Goal: Task Accomplishment & Management: Use online tool/utility

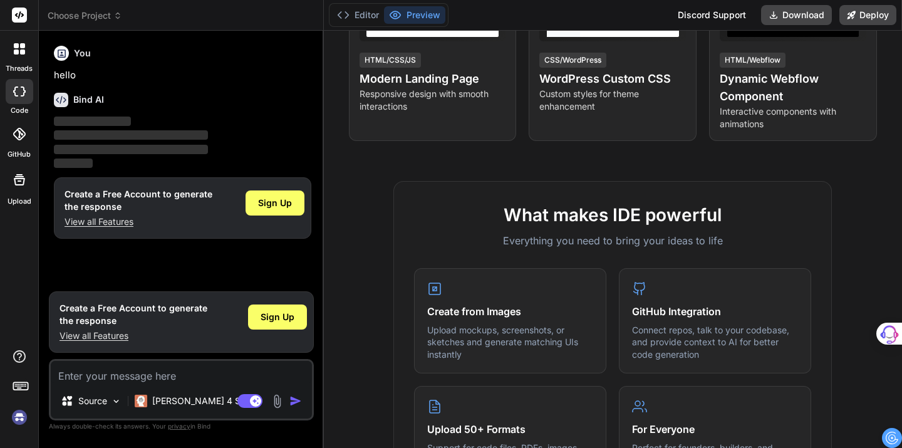
scroll to position [353, 0]
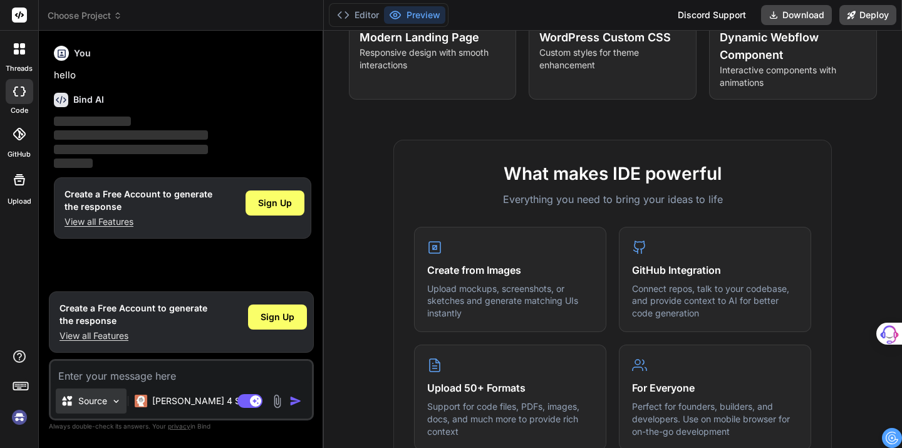
click at [116, 403] on img at bounding box center [116, 401] width 11 height 11
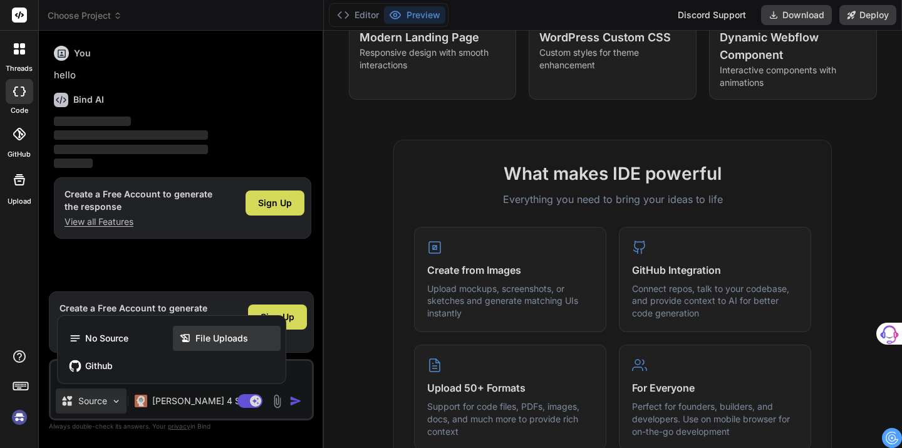
click at [232, 342] on span "File Uploads" at bounding box center [222, 338] width 53 height 13
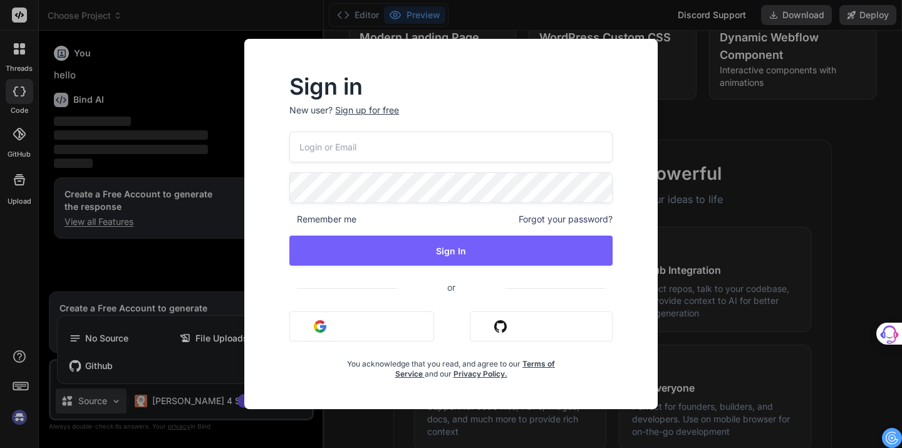
click at [365, 331] on button "Sign in with Google" at bounding box center [362, 326] width 145 height 30
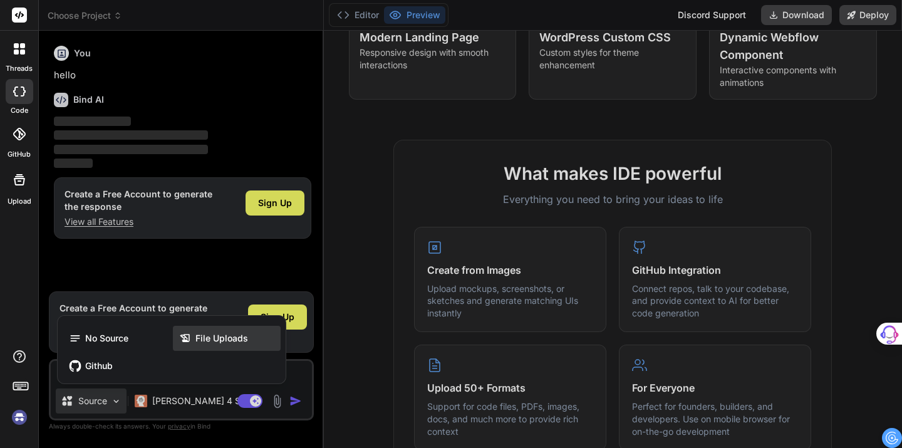
click at [217, 340] on span "File Uploads" at bounding box center [222, 338] width 53 height 13
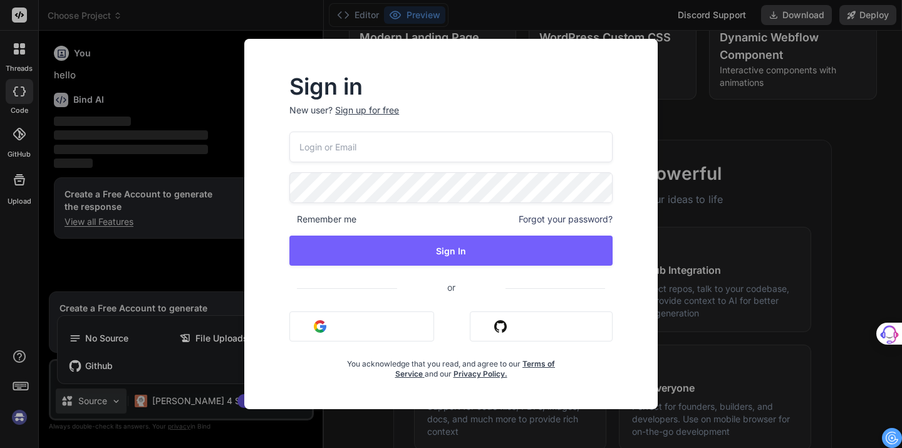
click at [337, 330] on button "Sign in with Google" at bounding box center [362, 326] width 145 height 30
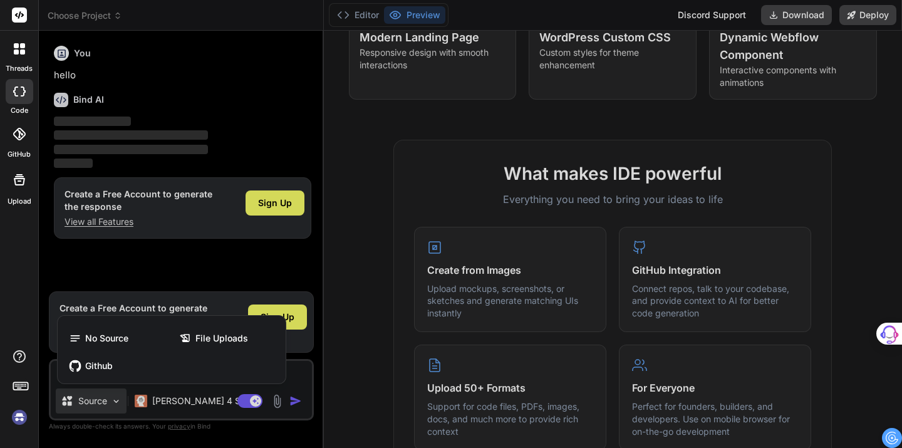
click at [278, 264] on div at bounding box center [451, 224] width 902 height 448
type textarea "x"
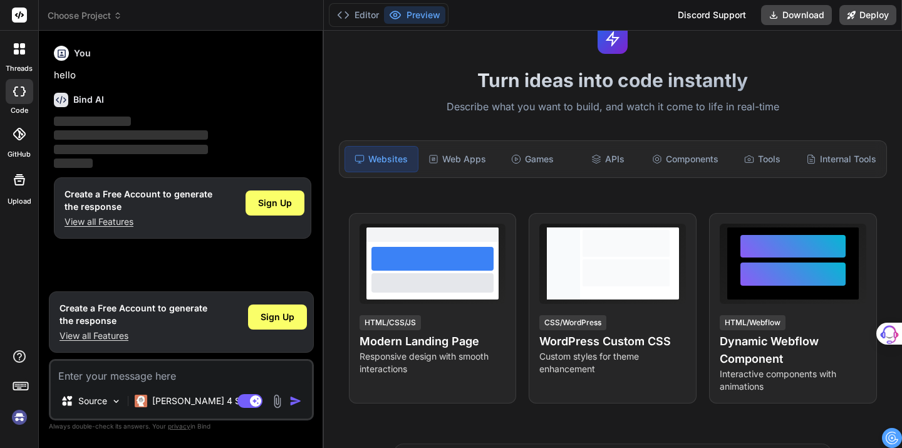
scroll to position [0, 0]
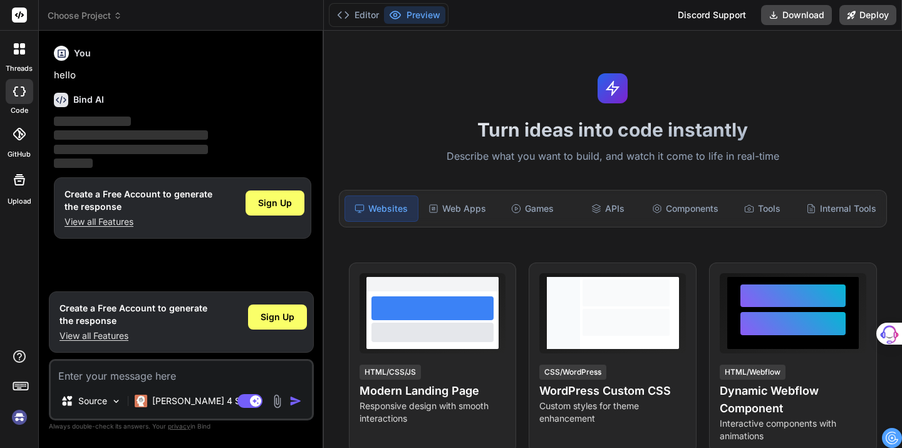
click at [373, 209] on div "Websites" at bounding box center [382, 209] width 74 height 26
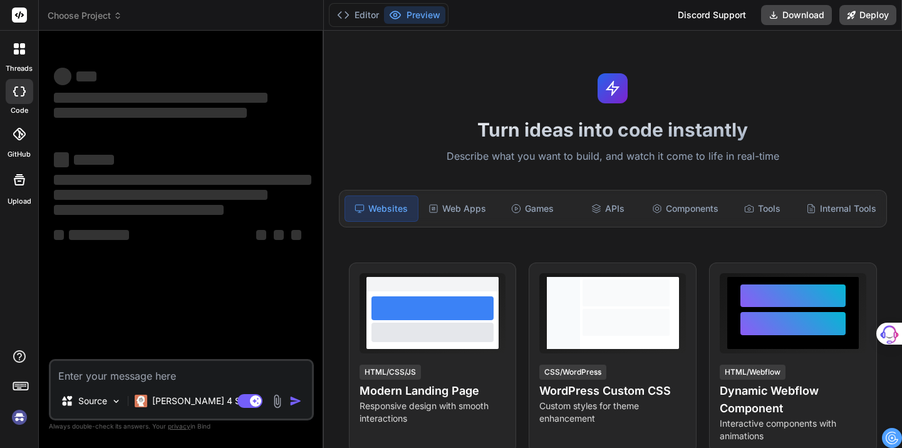
type textarea "x"
